Goal: Task Accomplishment & Management: Manage account settings

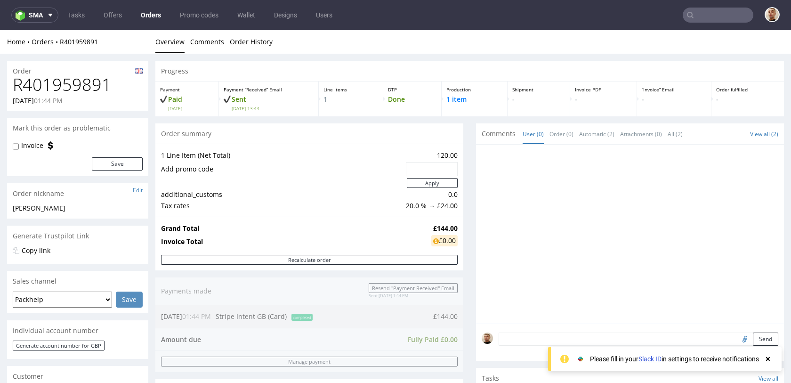
click at [212, 91] on p "Payment" at bounding box center [187, 89] width 54 height 7
click at [735, 16] on input "text" at bounding box center [718, 15] width 71 height 15
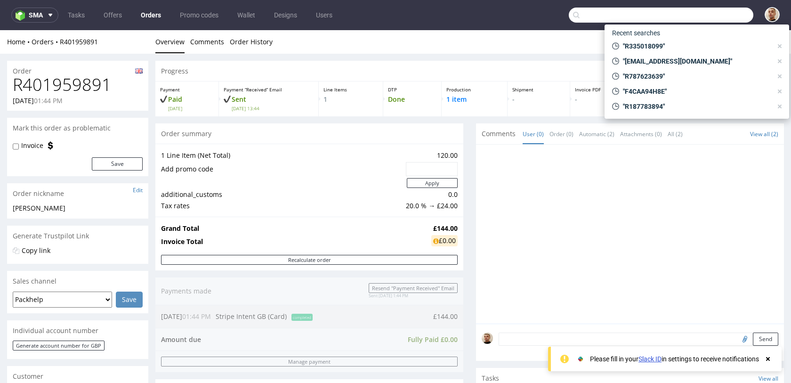
paste input "R769368181"
type input "R769368181"
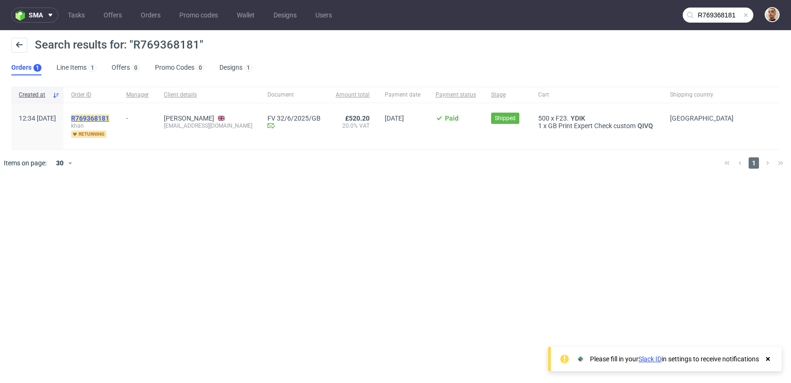
click at [109, 118] on mark "R769368181" at bounding box center [90, 118] width 38 height 8
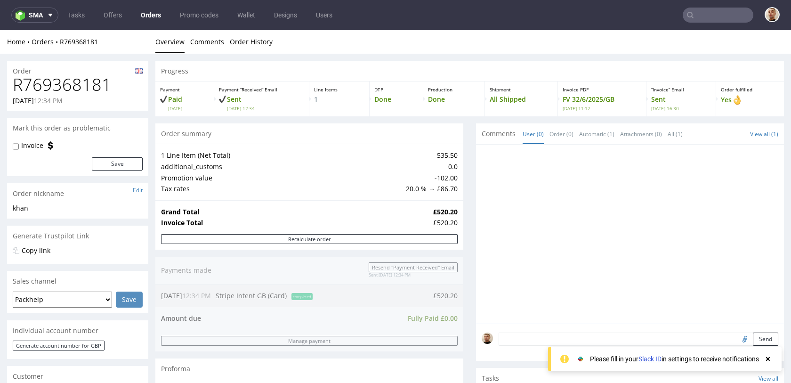
scroll to position [414, 0]
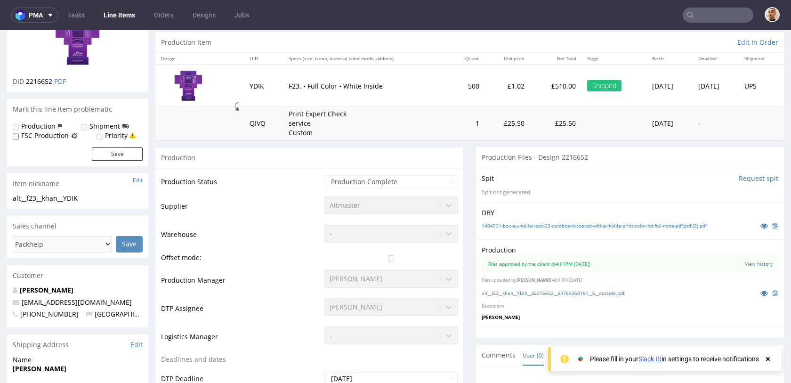
scroll to position [106, 0]
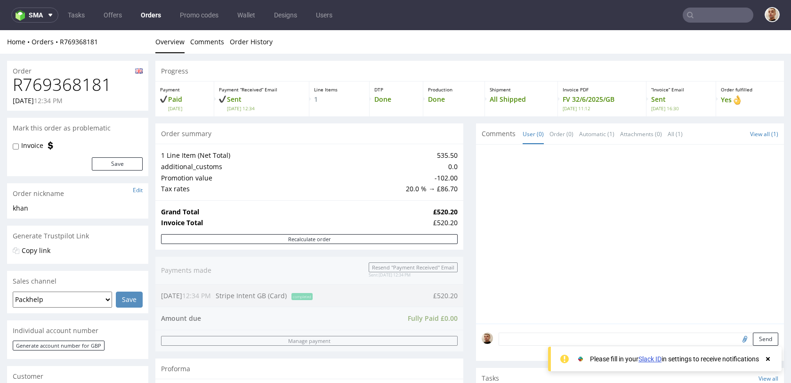
scroll to position [414, 0]
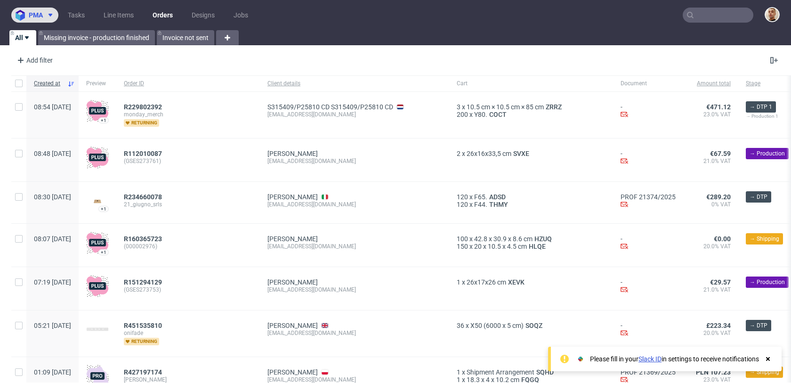
click at [42, 15] on span "pma" at bounding box center [36, 15] width 14 height 7
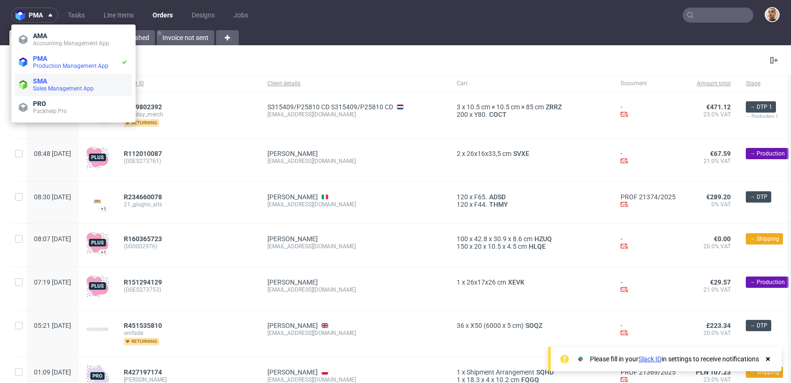
click at [54, 80] on span "SMA" at bounding box center [80, 81] width 95 height 8
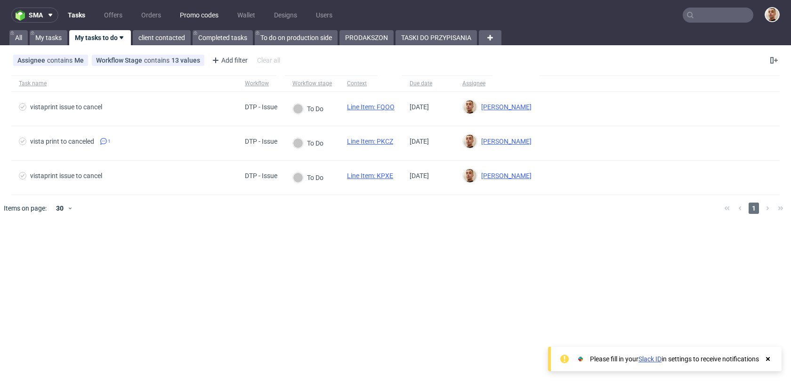
click at [196, 14] on link "Promo codes" at bounding box center [199, 15] width 50 height 15
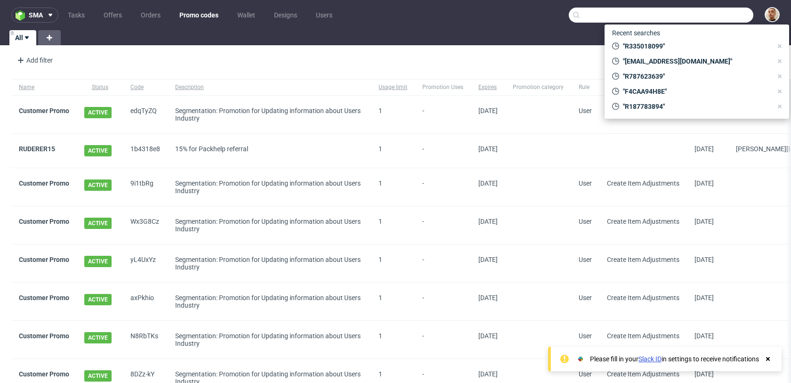
click at [713, 15] on input "text" at bounding box center [661, 15] width 185 height 15
paste input "WelcomeBackUK"
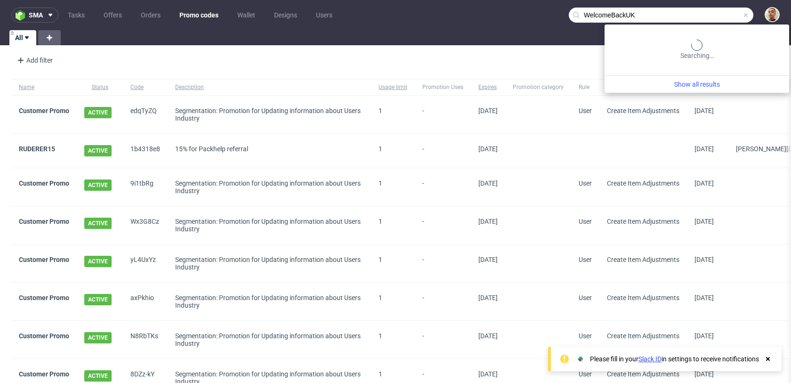
type input "WelcomeBackUK"
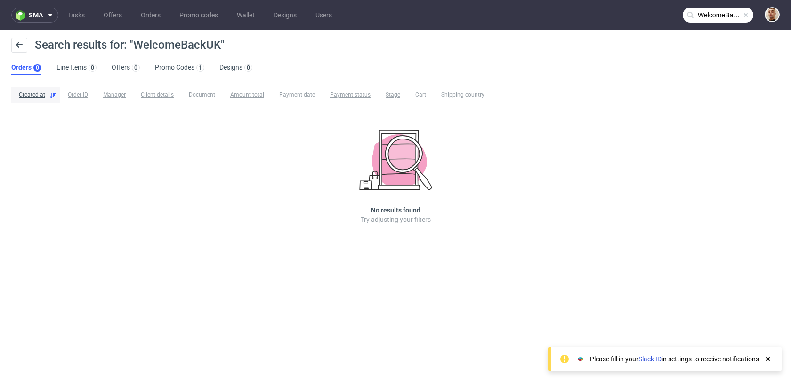
click at [166, 76] on div "Search results for: "WelcomeBackUK" Orders 0 Line Items 0 Offers 0 Promo Codes …" at bounding box center [395, 56] width 791 height 53
click at [168, 71] on link "Promo Codes 1" at bounding box center [179, 67] width 49 height 15
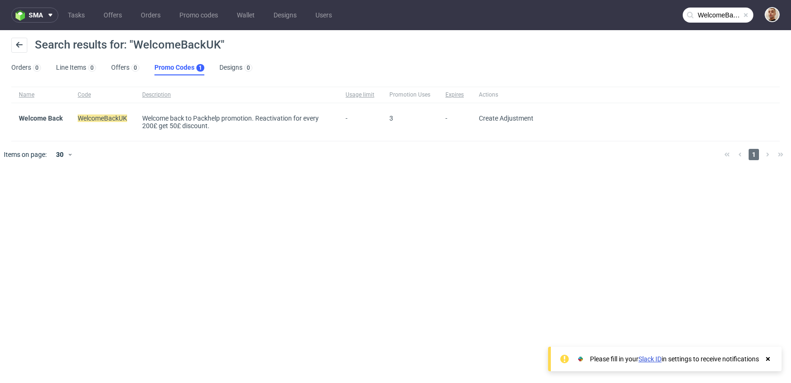
click at [196, 119] on div "Welcome back to Packhelp promotion. Reactivation for every 200£ get 50£ discoun…" at bounding box center [236, 121] width 188 height 15
copy div "Welcome back to Packhelp promotion. Reactivation for every 200£ get 50£ discoun…"
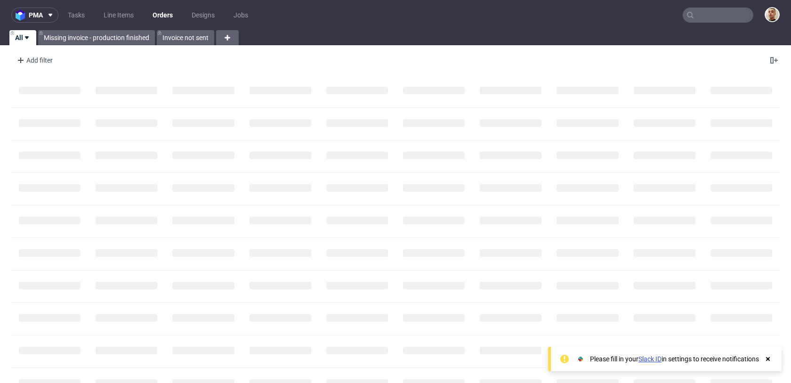
click at [695, 17] on input "text" at bounding box center [718, 15] width 71 height 15
paste input "R867302761"
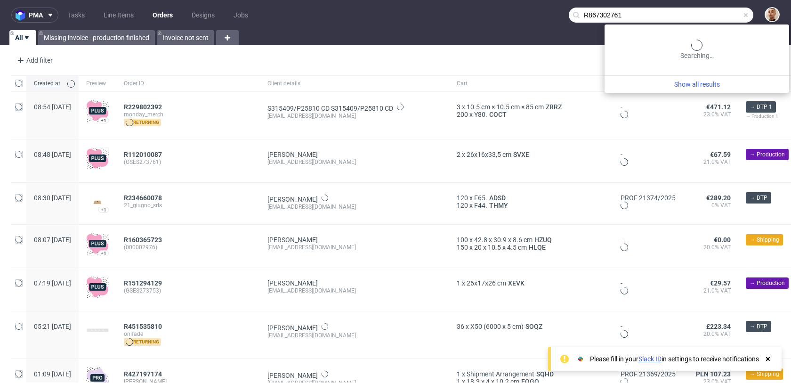
type input "R867302761"
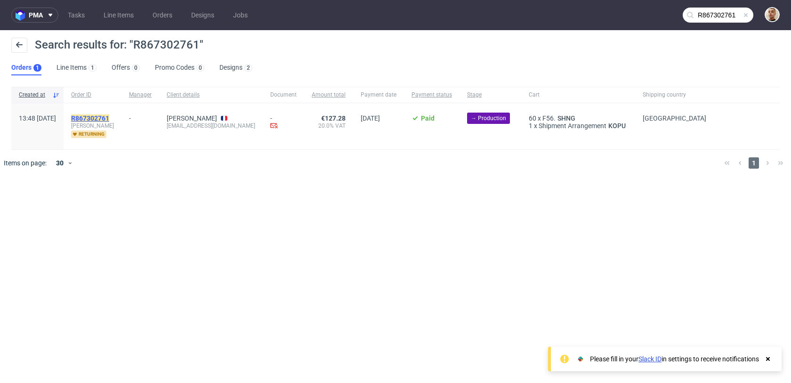
click at [109, 114] on mark "R867302761" at bounding box center [90, 118] width 38 height 8
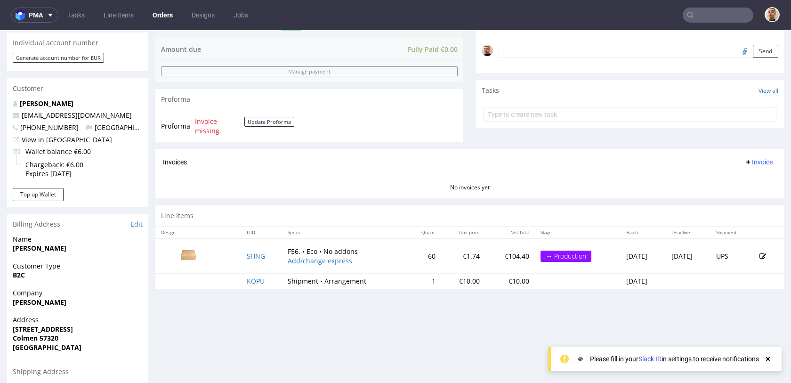
scroll to position [289, 0]
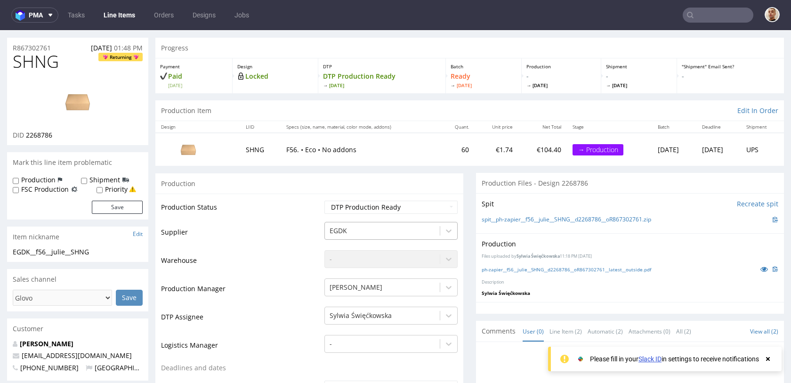
scroll to position [30, 0]
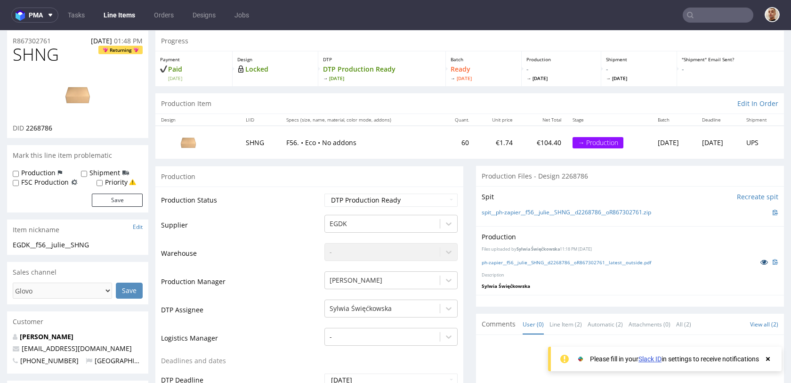
click at [761, 261] on icon at bounding box center [765, 262] width 8 height 7
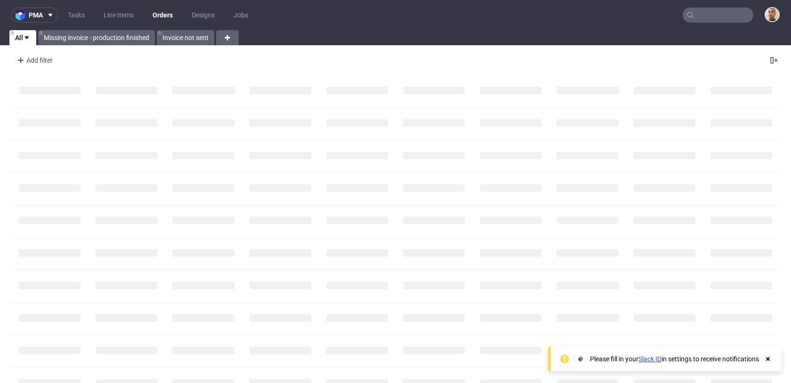
click at [737, 15] on input "text" at bounding box center [718, 15] width 71 height 15
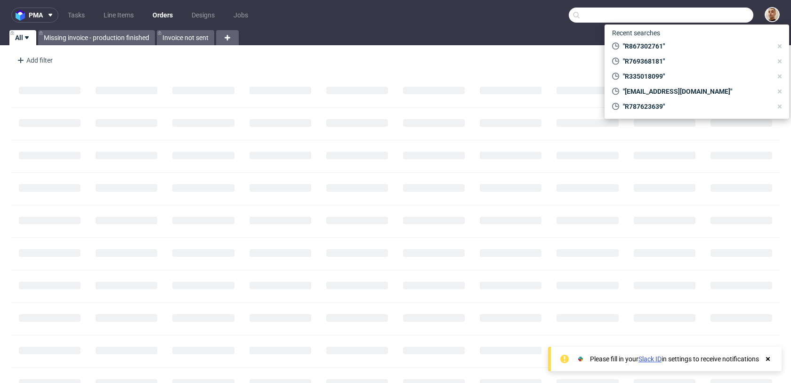
paste input "R902106036"
type input "R902106036"
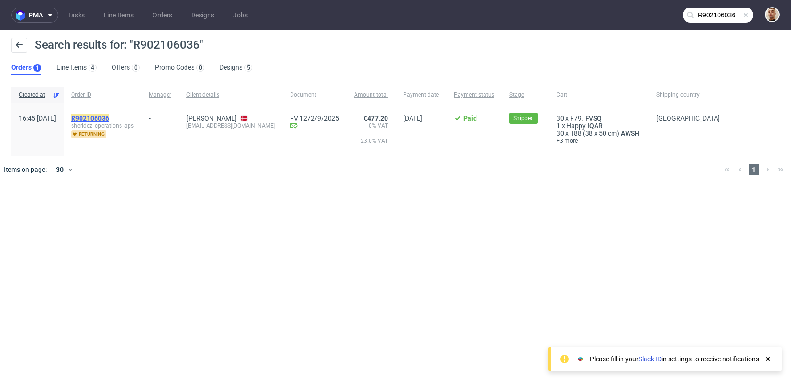
click at [109, 118] on mark "R902106036" at bounding box center [90, 118] width 38 height 8
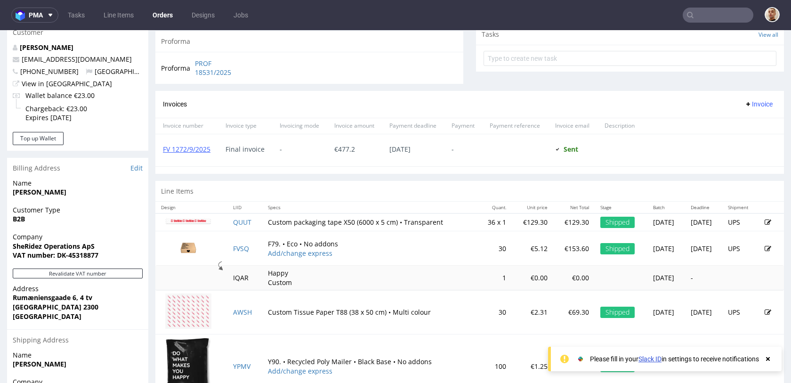
scroll to position [464, 0]
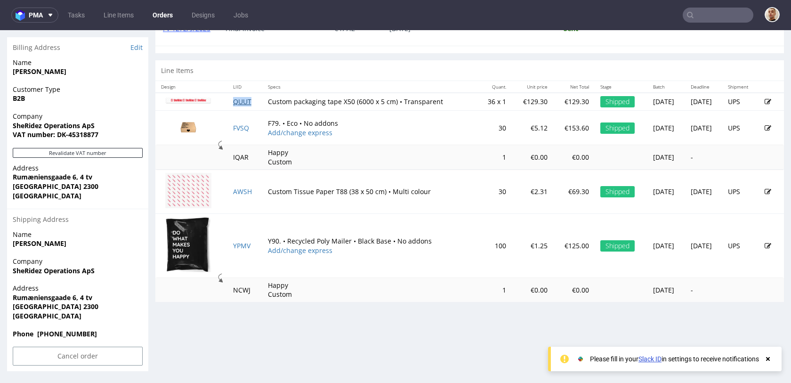
click at [242, 103] on link "QUUT" at bounding box center [242, 101] width 18 height 9
click at [238, 128] on link "FVSQ" at bounding box center [241, 127] width 16 height 9
click at [234, 188] on link "AWSH" at bounding box center [242, 191] width 19 height 9
click at [236, 243] on link "YPMV" at bounding box center [241, 245] width 17 height 9
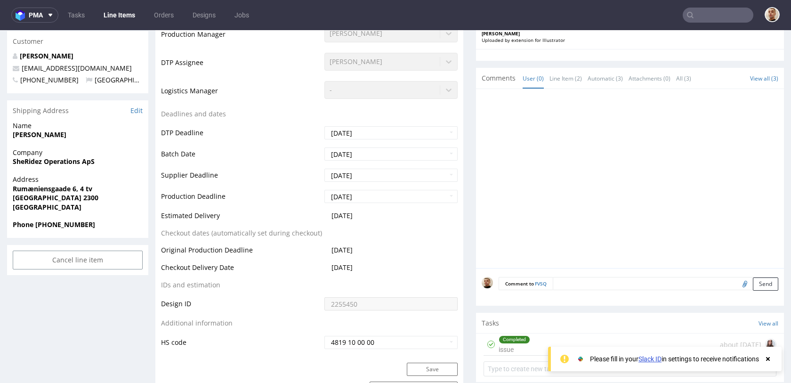
scroll to position [398, 0]
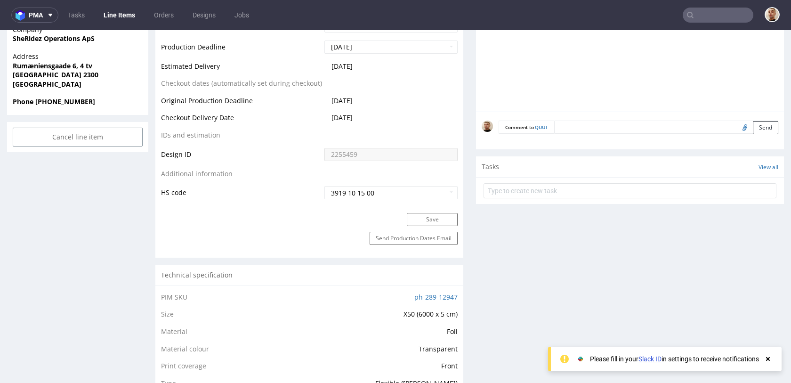
scroll to position [413, 0]
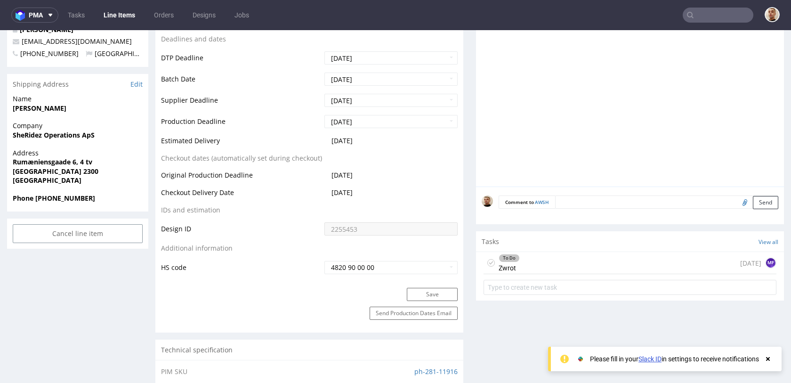
scroll to position [393, 0]
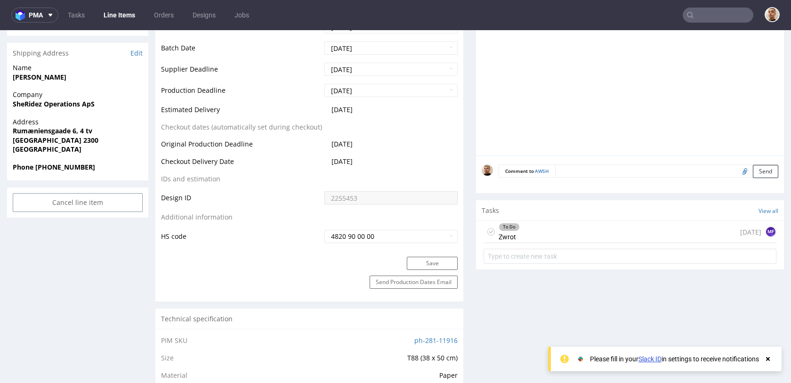
click at [555, 230] on div "To Do Zwrot 6 days ago MF" at bounding box center [630, 232] width 293 height 22
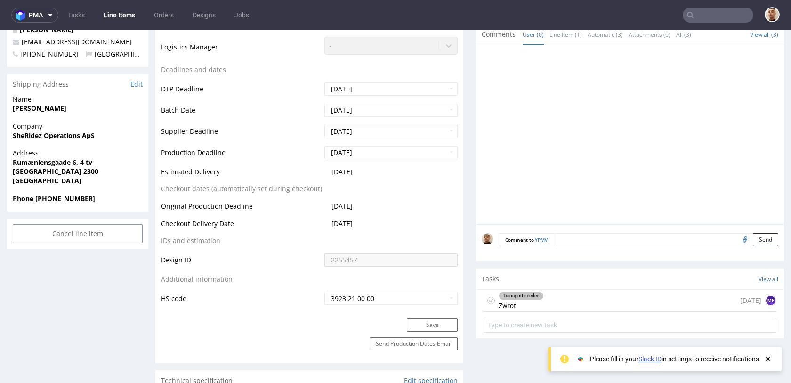
scroll to position [407, 0]
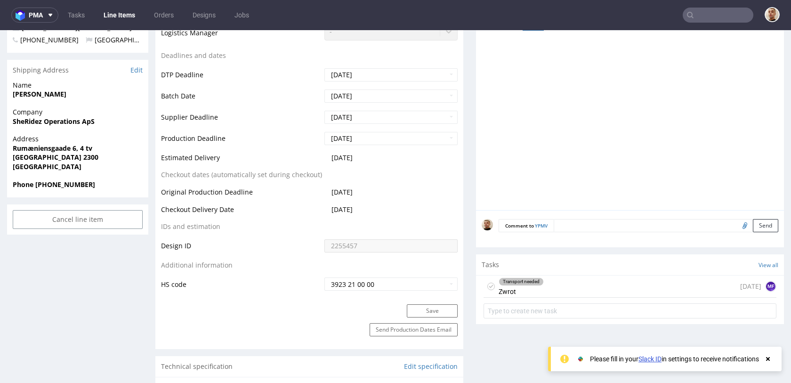
click at [578, 285] on div "Transport needed Zwrot 6 days ago MF" at bounding box center [630, 287] width 293 height 22
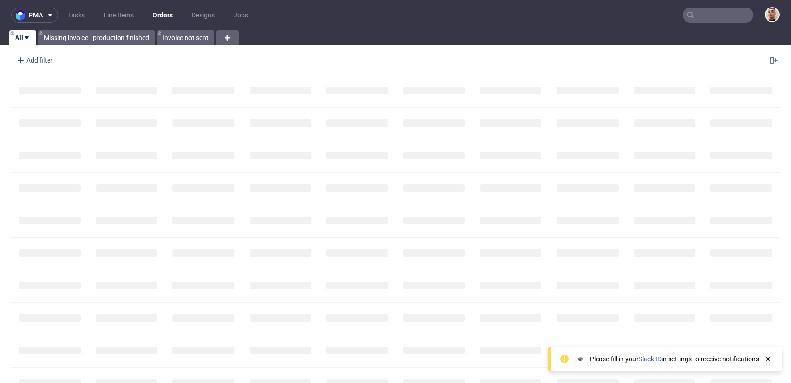
click at [725, 9] on input "text" at bounding box center [718, 15] width 71 height 15
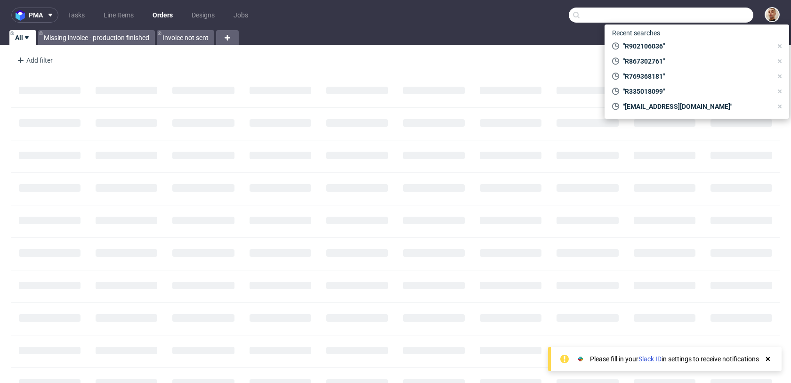
paste input "R759762713"
type input "R759762713"
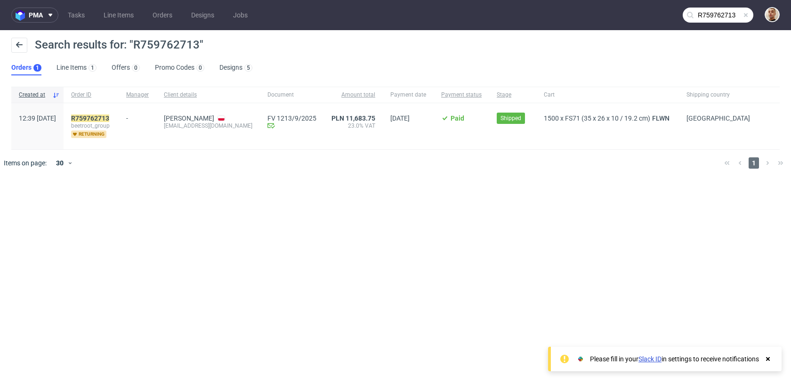
click at [119, 113] on div "R759762713 beetroot_group returning" at bounding box center [91, 126] width 55 height 46
click at [119, 114] on div "R759762713 beetroot_group returning" at bounding box center [91, 126] width 55 height 46
click at [109, 117] on mark "R759762713" at bounding box center [90, 118] width 38 height 8
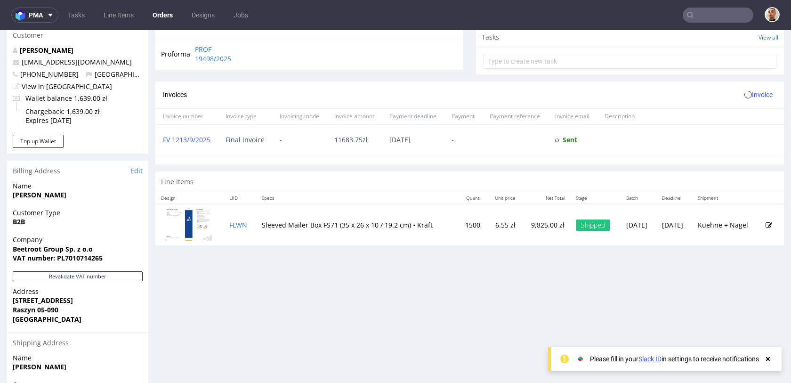
scroll to position [474, 0]
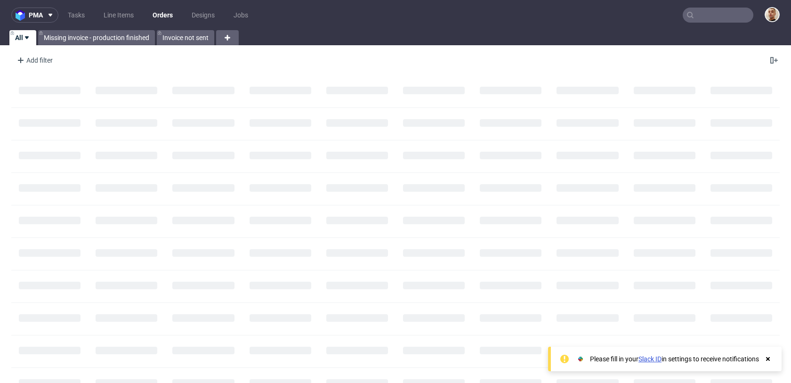
click at [710, 19] on input "text" at bounding box center [718, 15] width 71 height 15
paste input "R759762713"
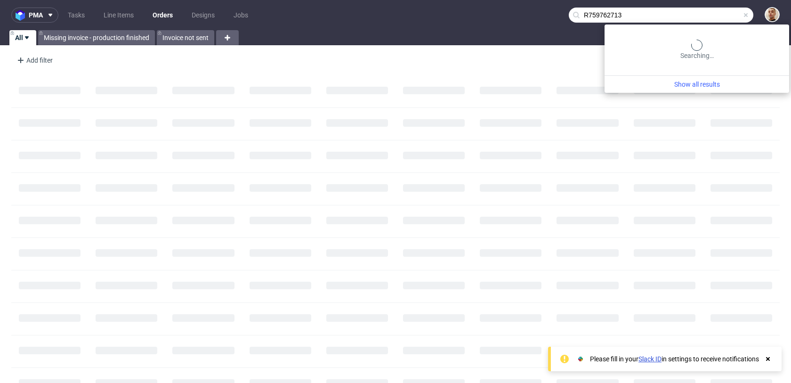
type input "R759762713"
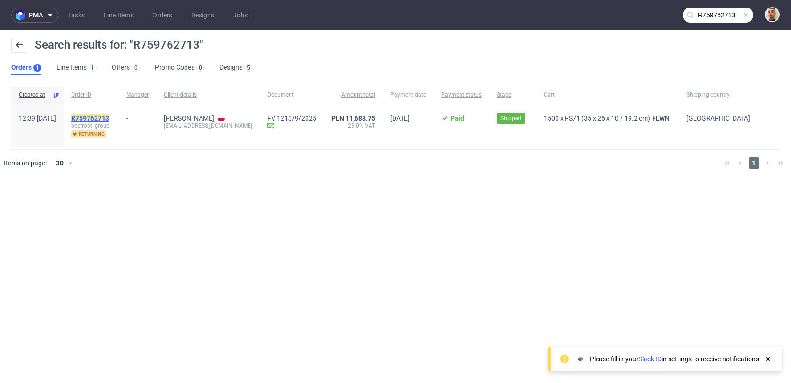
click at [109, 116] on mark "R759762713" at bounding box center [90, 118] width 38 height 8
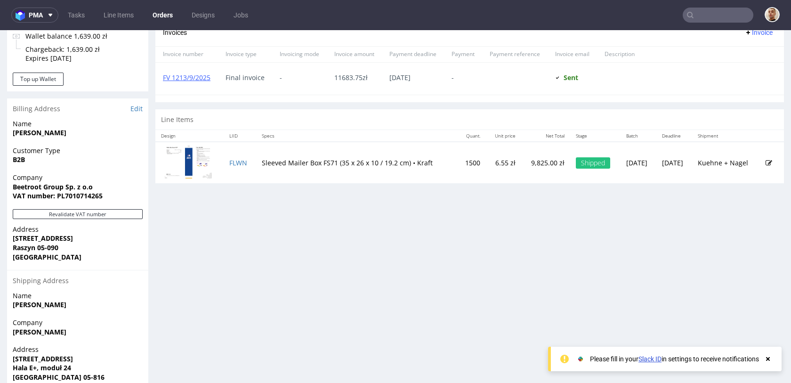
scroll to position [400, 0]
